Goal: Task Accomplishment & Management: Use online tool/utility

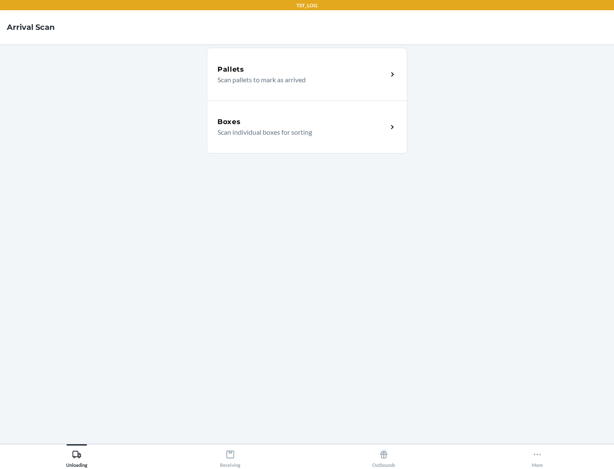
click at [302, 122] on div "Boxes" at bounding box center [302, 122] width 170 height 10
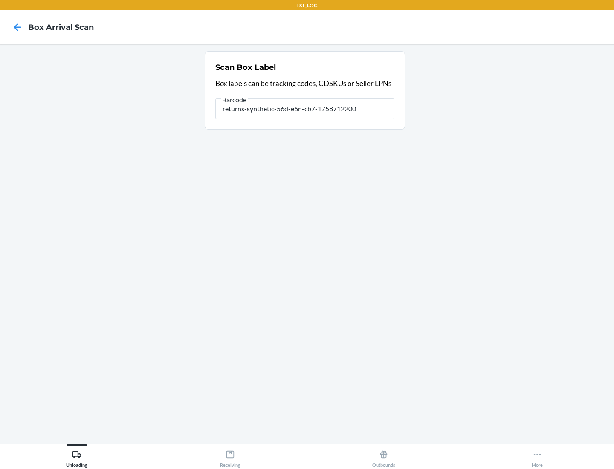
type input "returns-synthetic-56d-e6n-cb7-1758712200"
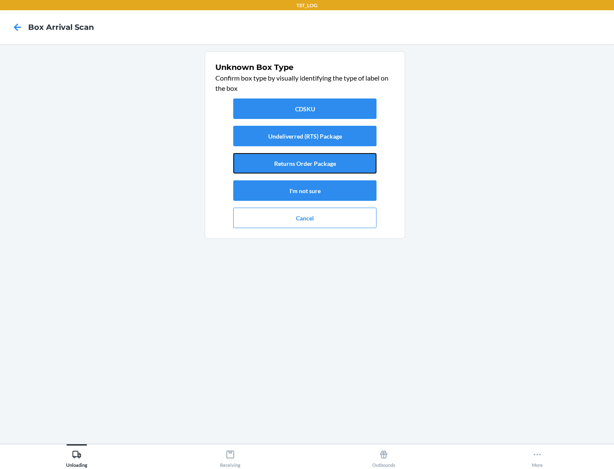
click at [305, 163] on button "Returns Order Package" at bounding box center [304, 163] width 143 height 20
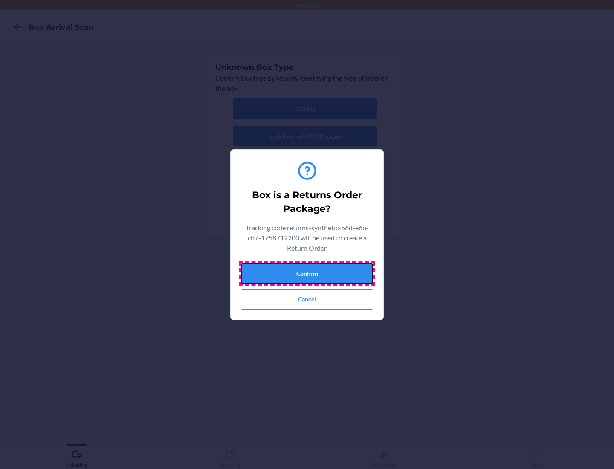
click at [307, 273] on button "Confirm" at bounding box center [307, 274] width 132 height 20
